Goal: Obtain resource: Download file/media

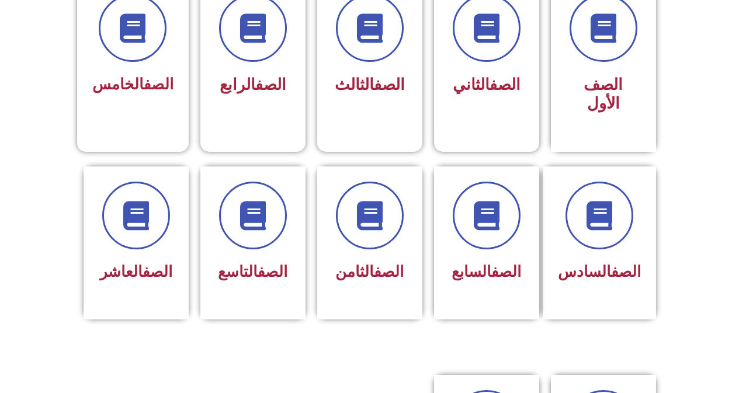
scroll to position [351, 0]
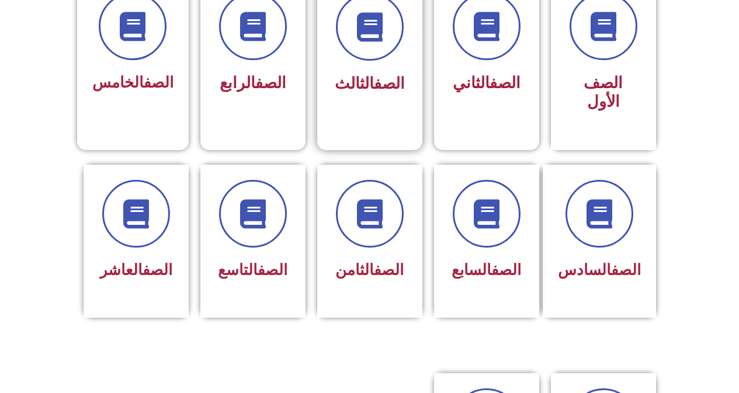
click at [374, 79] on link "الصف" at bounding box center [389, 83] width 31 height 19
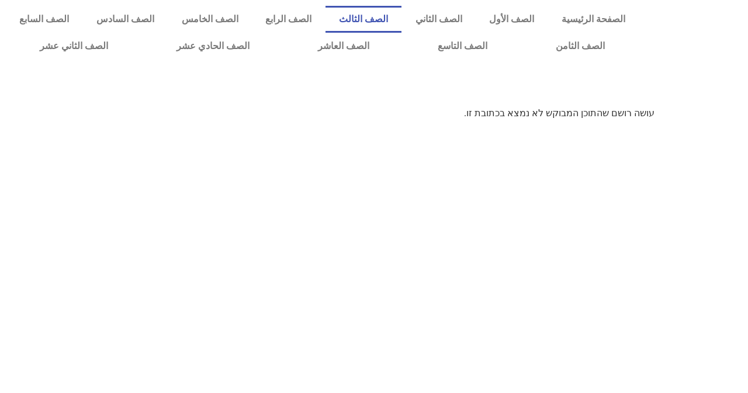
click at [390, 15] on link "الصف الثالث" at bounding box center [364, 19] width 77 height 27
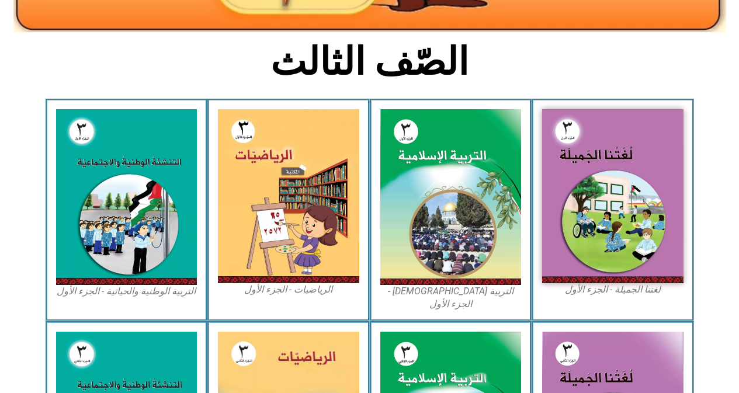
scroll to position [292, 0]
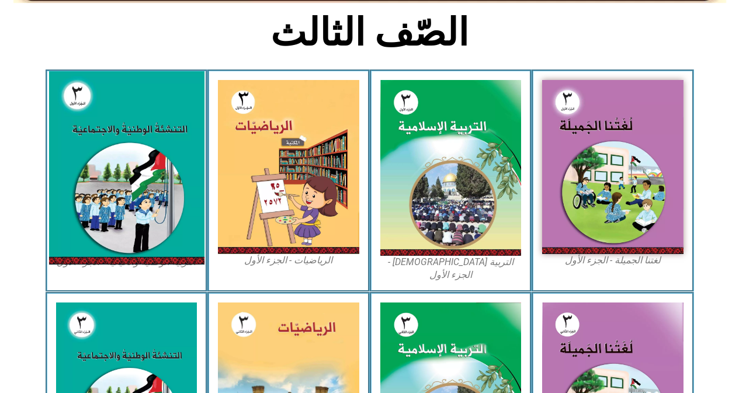
click at [128, 175] on img at bounding box center [126, 167] width 155 height 193
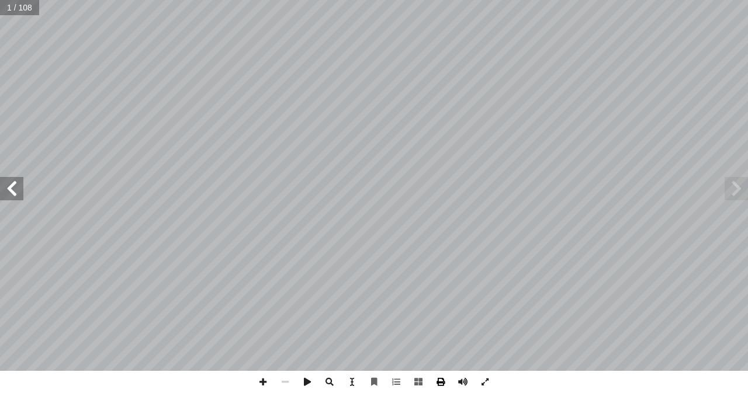
click at [440, 381] on span at bounding box center [441, 382] width 22 height 22
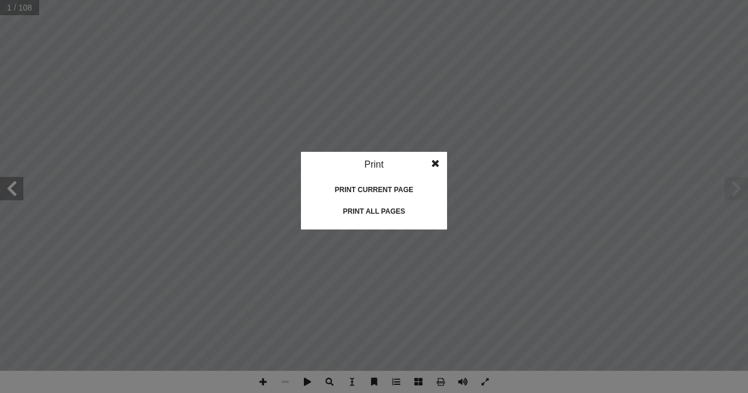
click at [386, 212] on div "Print all pages" at bounding box center [374, 211] width 117 height 19
